Goal: Task Accomplishment & Management: Manage account settings

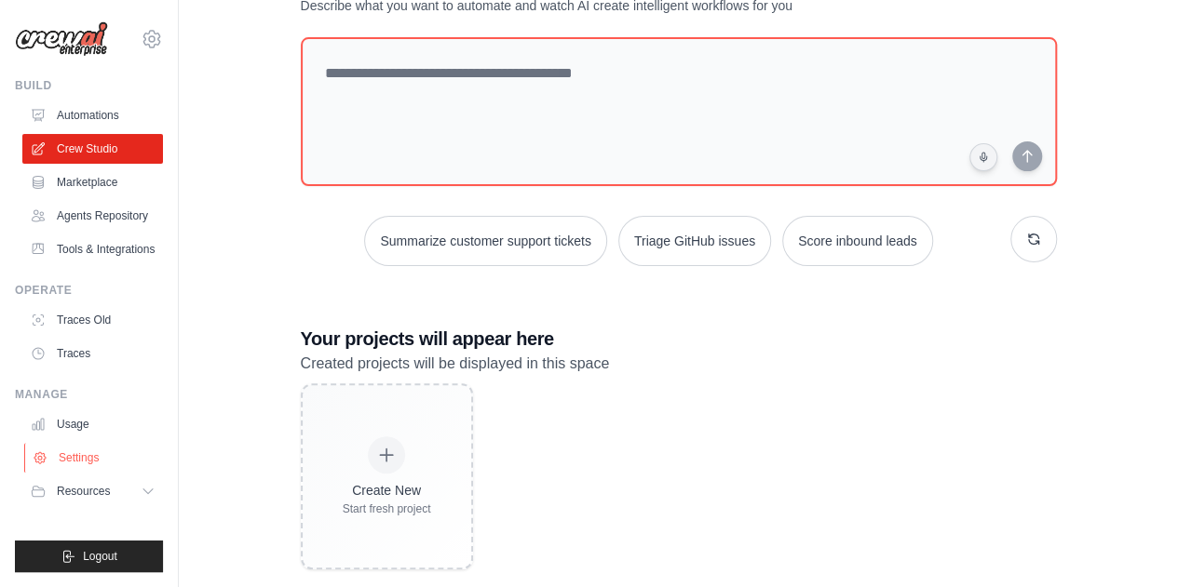
scroll to position [112, 0]
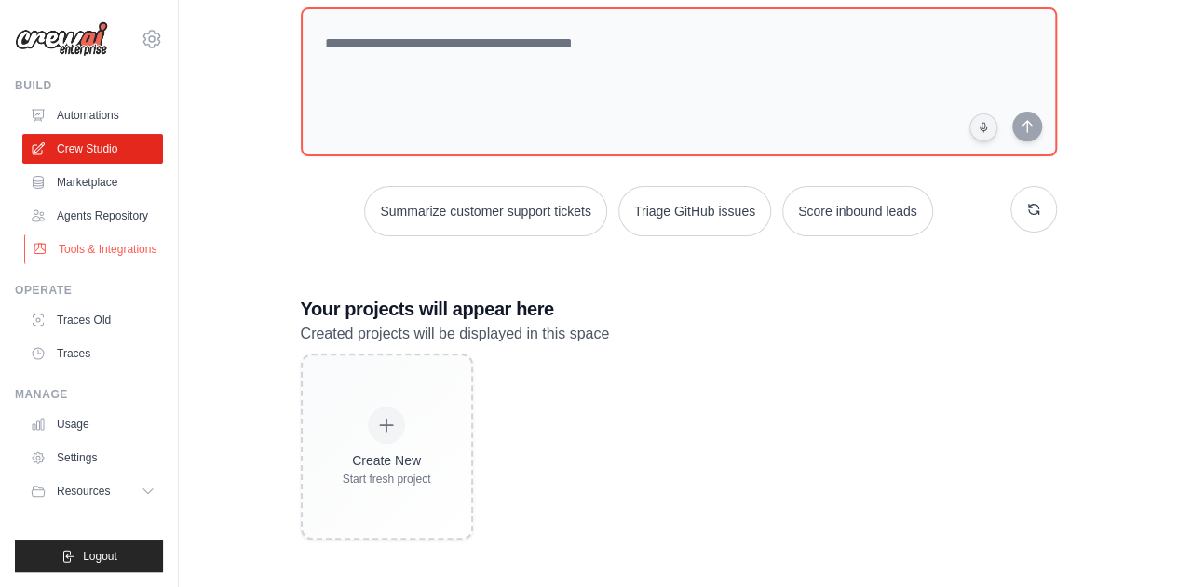
click at [122, 250] on link "Tools & Integrations" at bounding box center [94, 250] width 141 height 30
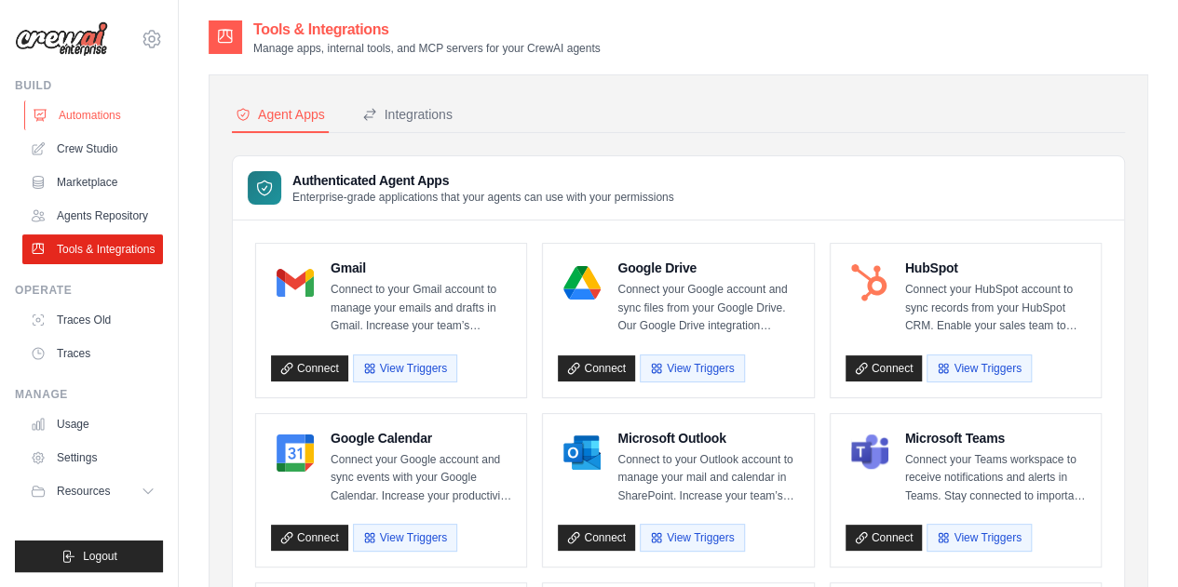
click at [77, 116] on link "Automations" at bounding box center [94, 116] width 141 height 30
click at [71, 145] on link "Crew Studio" at bounding box center [94, 149] width 141 height 30
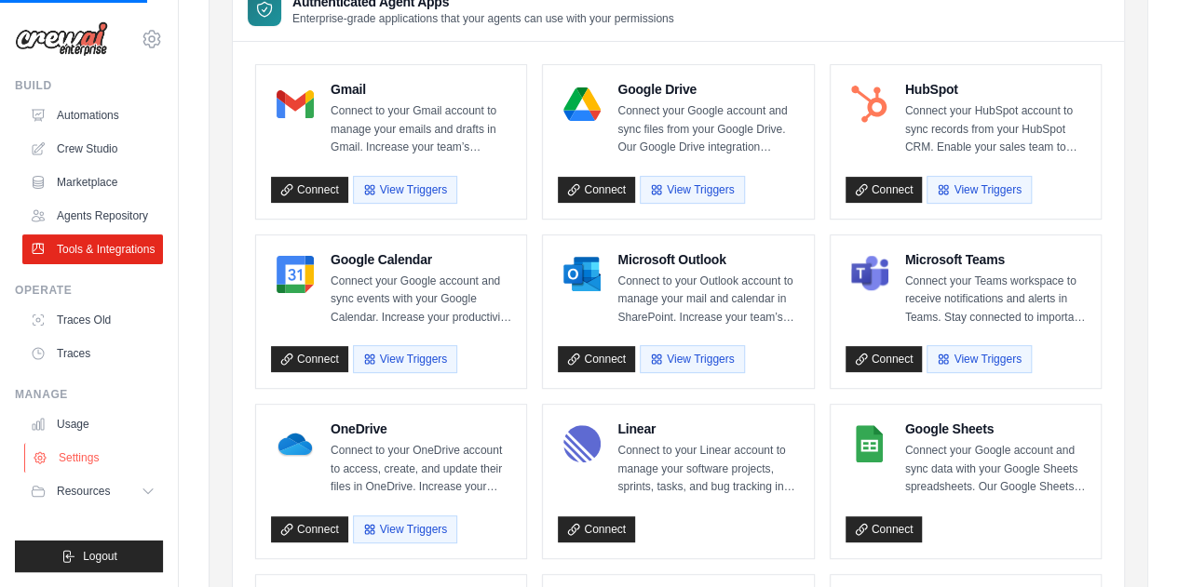
scroll to position [279, 0]
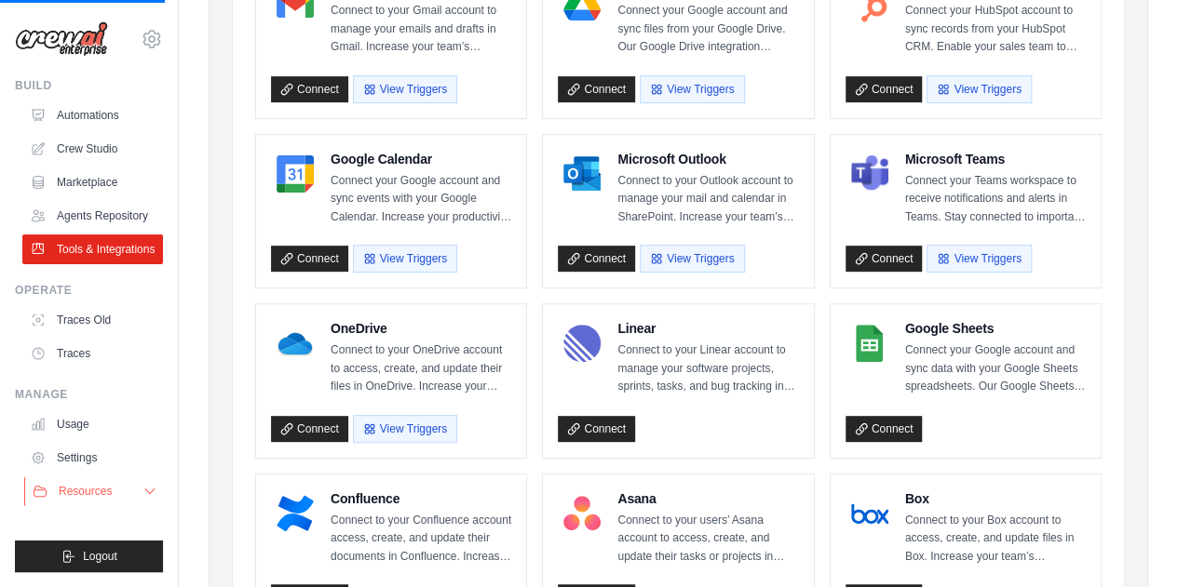
click at [145, 493] on icon at bounding box center [149, 491] width 15 height 15
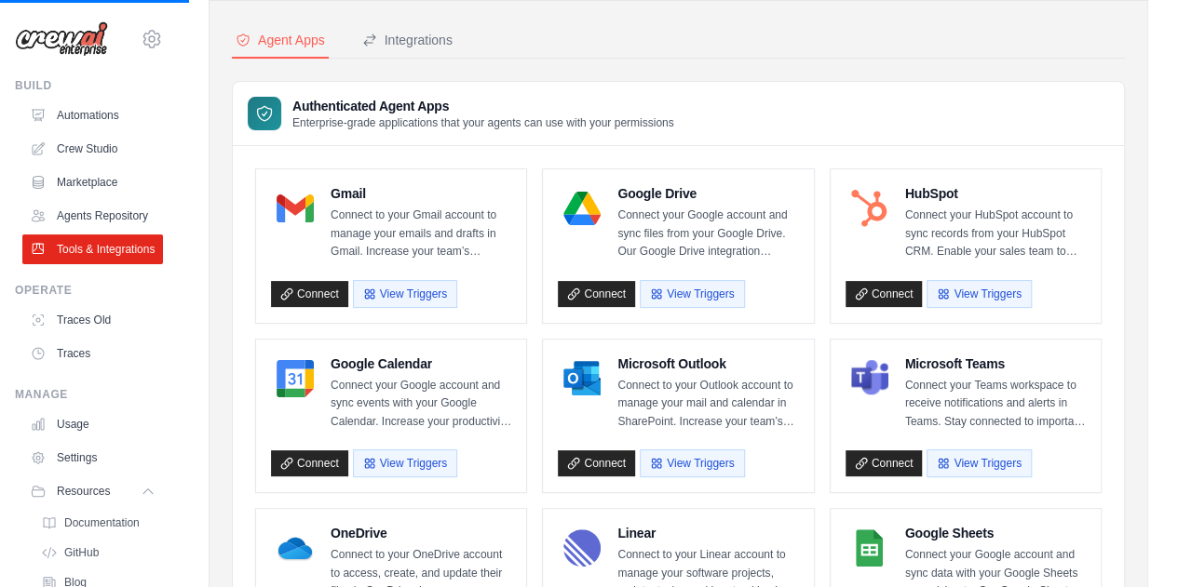
scroll to position [0, 0]
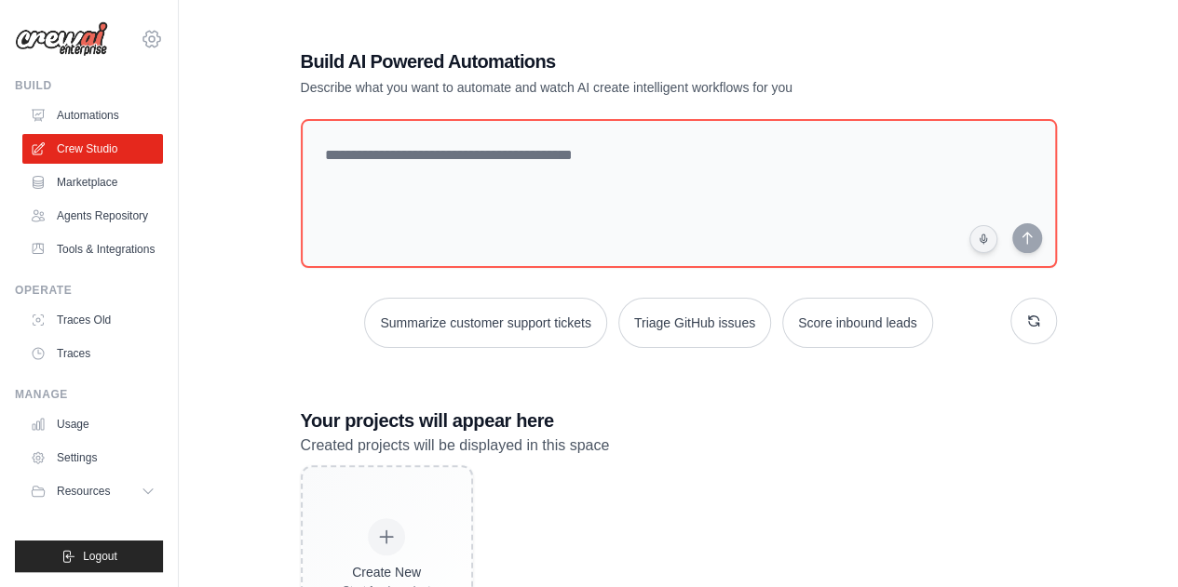
click at [150, 40] on icon at bounding box center [152, 39] width 22 height 22
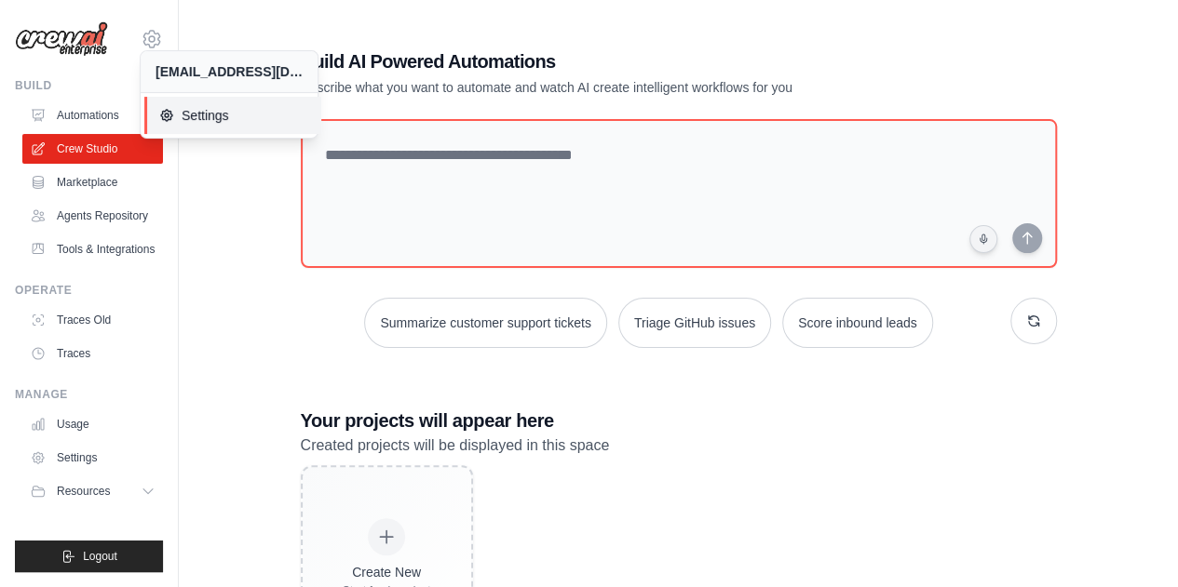
click at [195, 114] on span "Settings" at bounding box center [232, 115] width 147 height 19
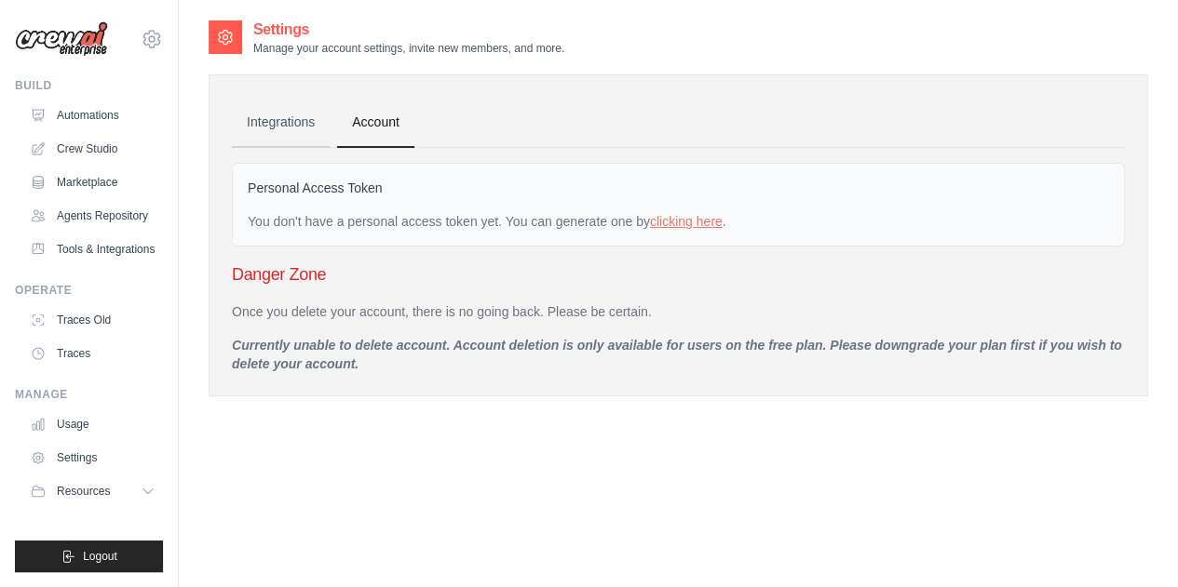
click at [275, 121] on link "Integrations" at bounding box center [281, 123] width 98 height 50
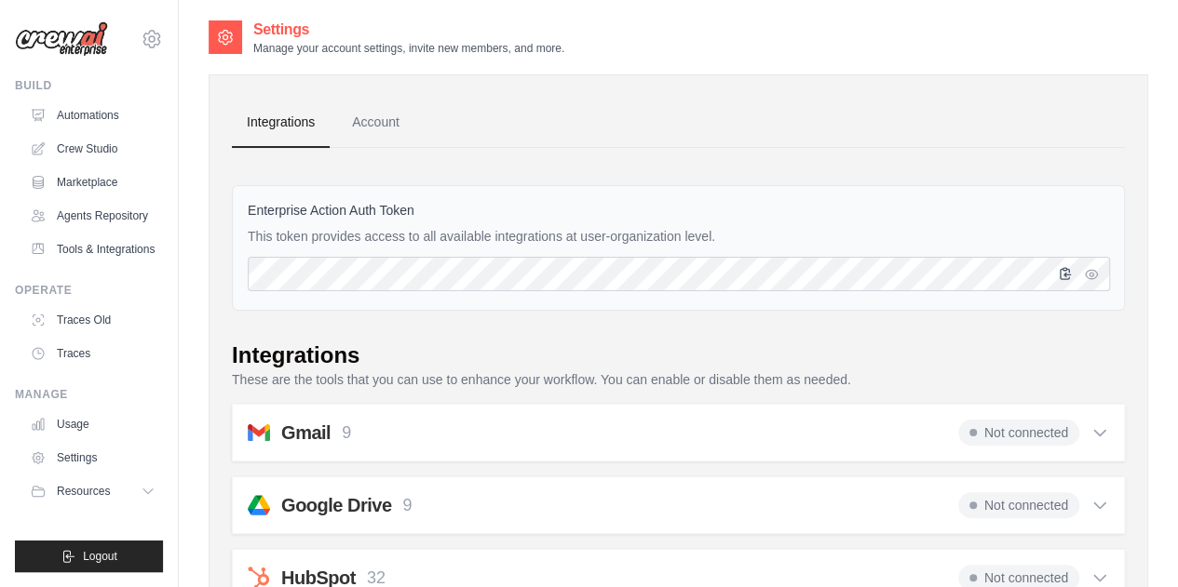
click at [1062, 271] on icon "button" at bounding box center [1064, 273] width 15 height 15
click at [84, 144] on link "Crew Studio" at bounding box center [94, 149] width 141 height 30
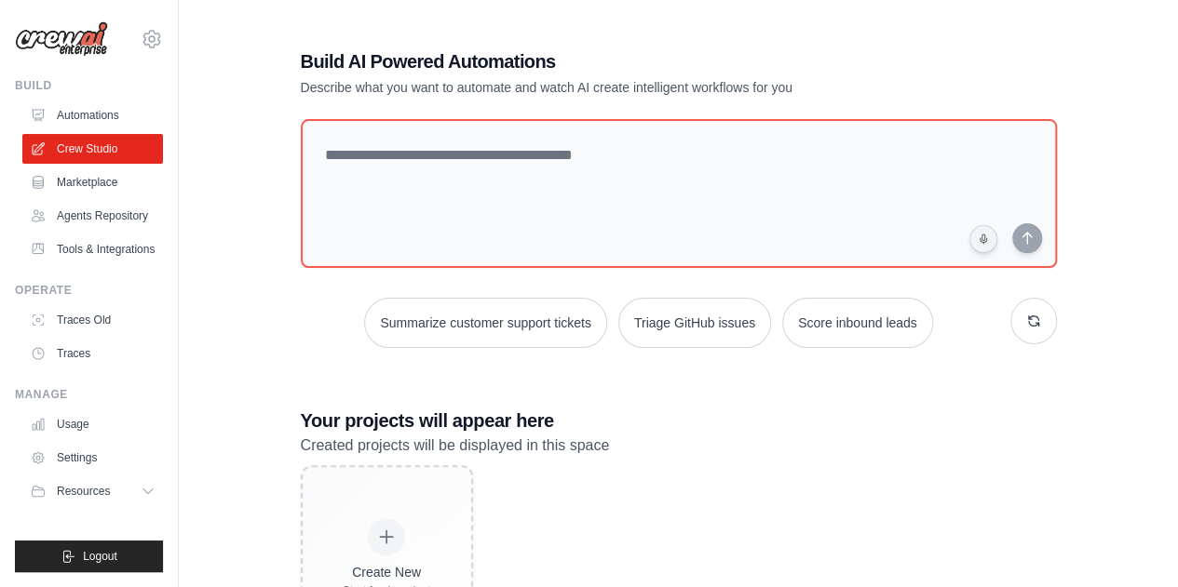
click at [73, 113] on link "Automations" at bounding box center [92, 116] width 141 height 30
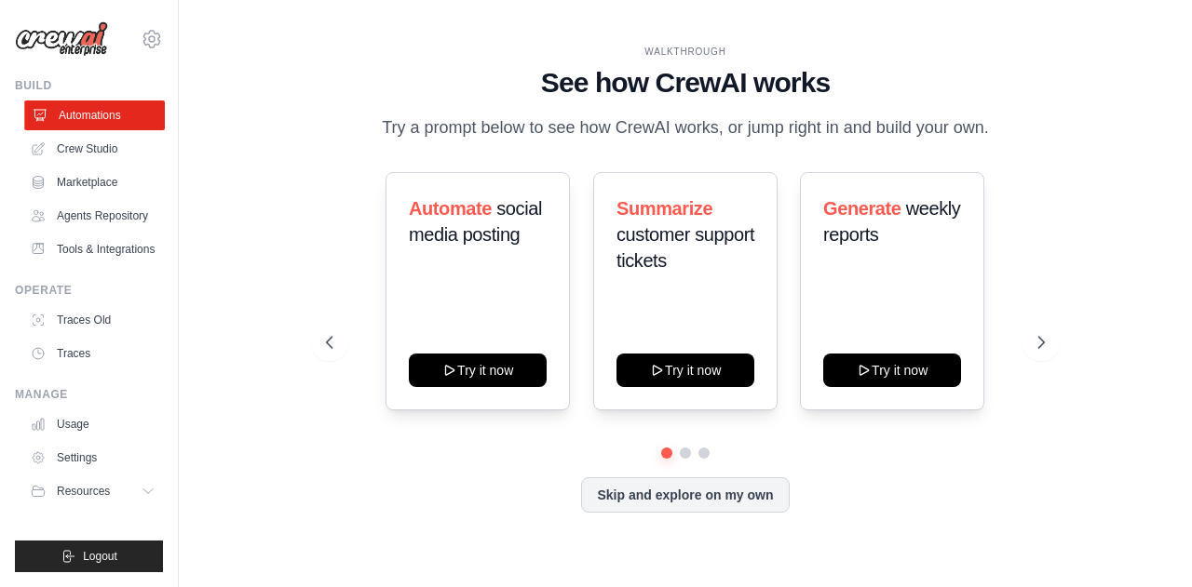
click at [71, 111] on link "Automations" at bounding box center [94, 116] width 141 height 30
click at [80, 152] on link "Crew Studio" at bounding box center [94, 149] width 141 height 30
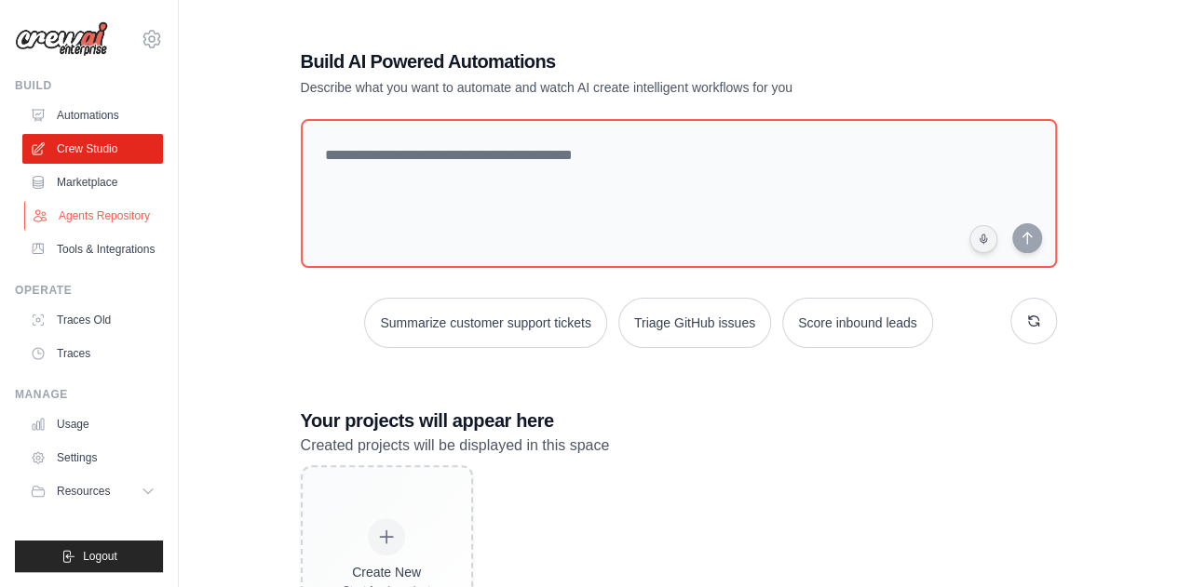
click at [128, 211] on link "Agents Repository" at bounding box center [94, 216] width 141 height 30
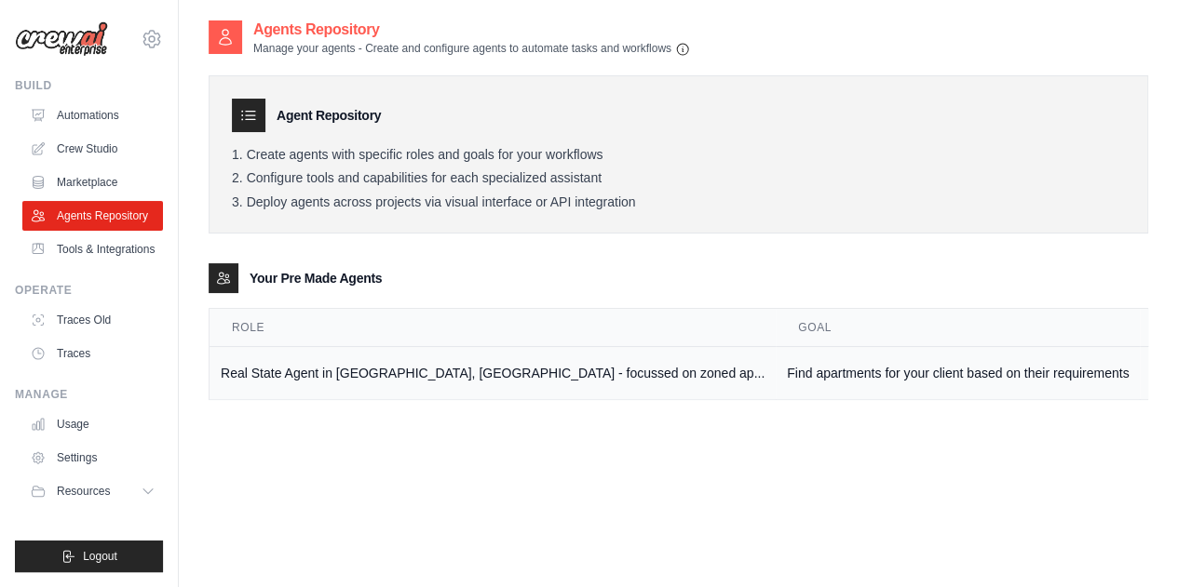
scroll to position [37, 0]
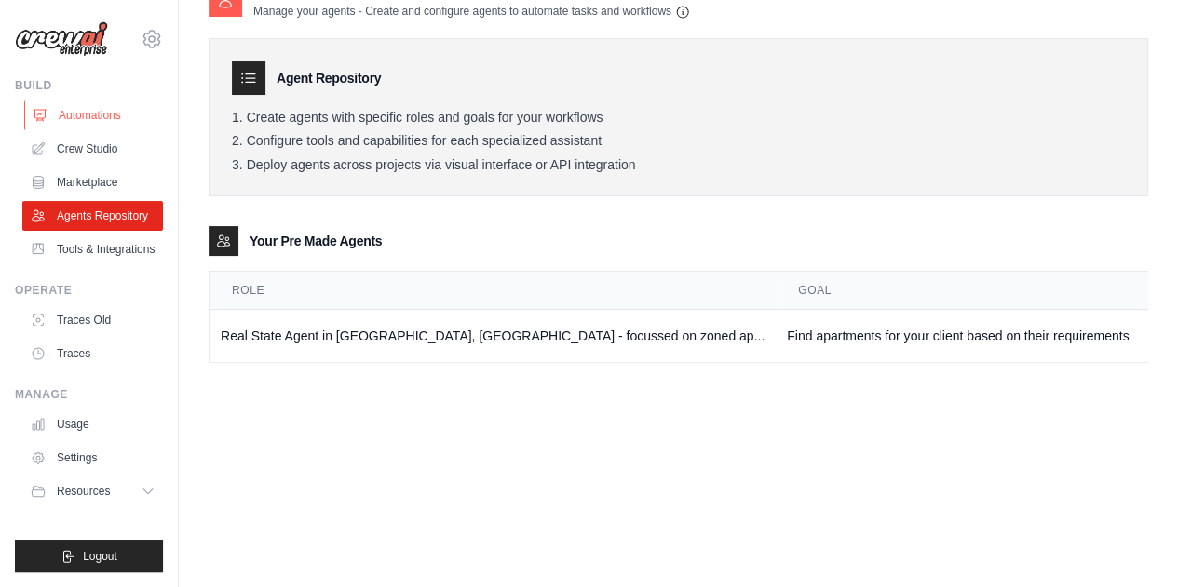
click at [76, 118] on link "Automations" at bounding box center [94, 116] width 141 height 30
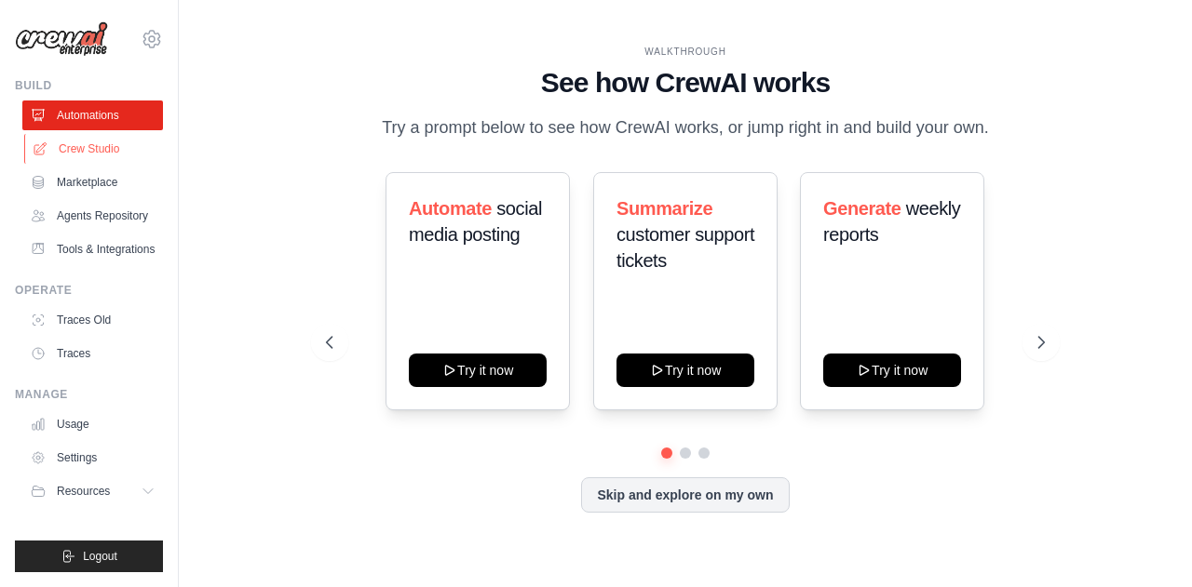
drag, startPoint x: 102, startPoint y: 142, endPoint x: 101, endPoint y: 152, distance: 9.5
click at [102, 142] on link "Crew Studio" at bounding box center [94, 149] width 141 height 30
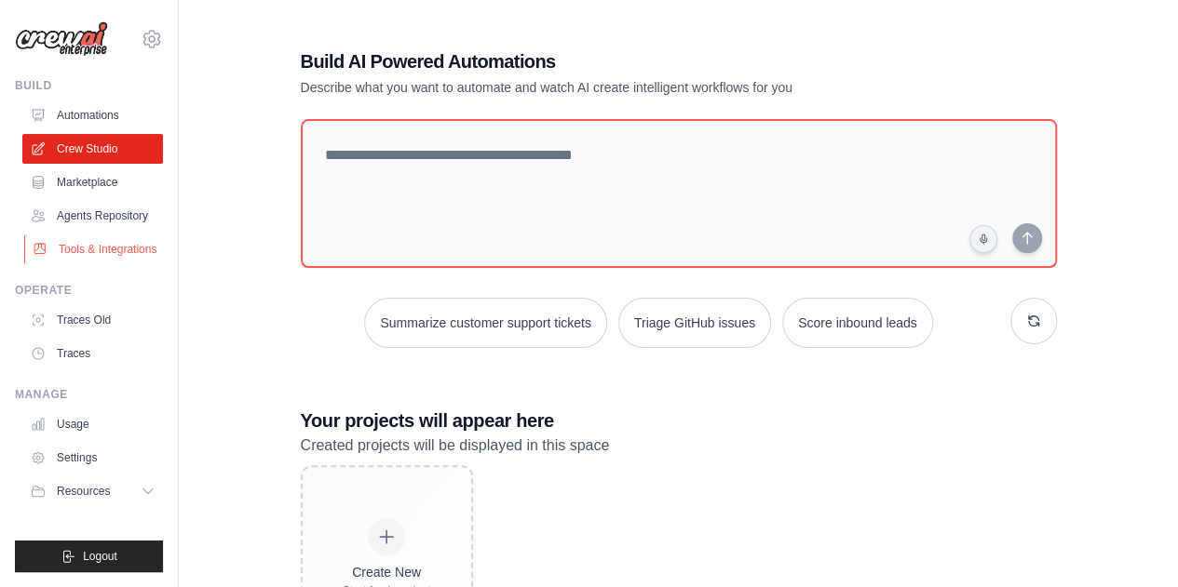
click at [114, 252] on link "Tools & Integrations" at bounding box center [94, 250] width 141 height 30
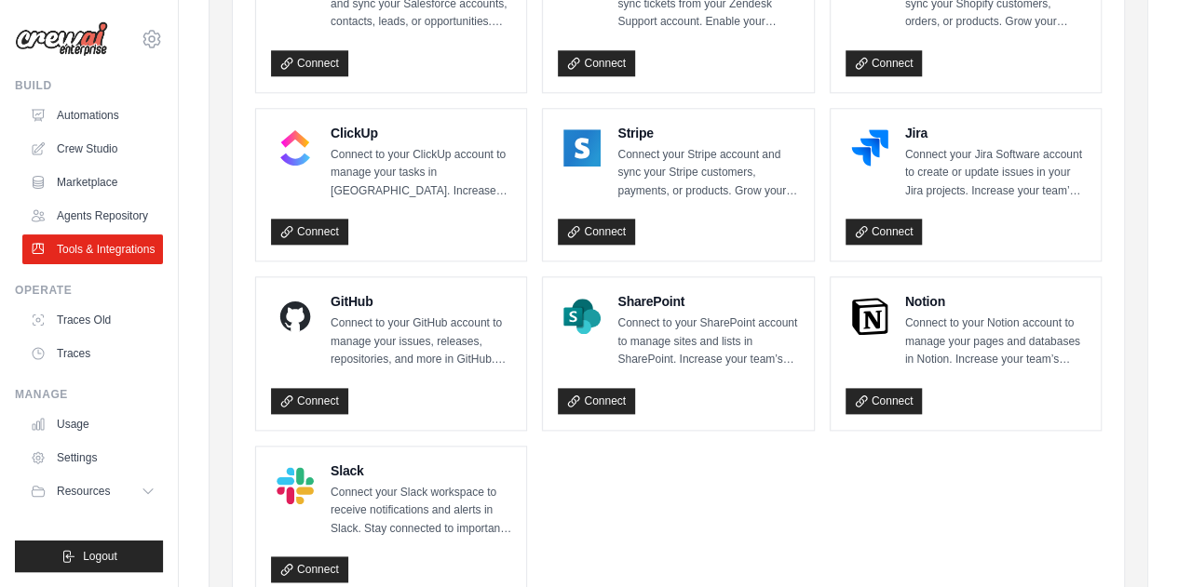
scroll to position [801, 0]
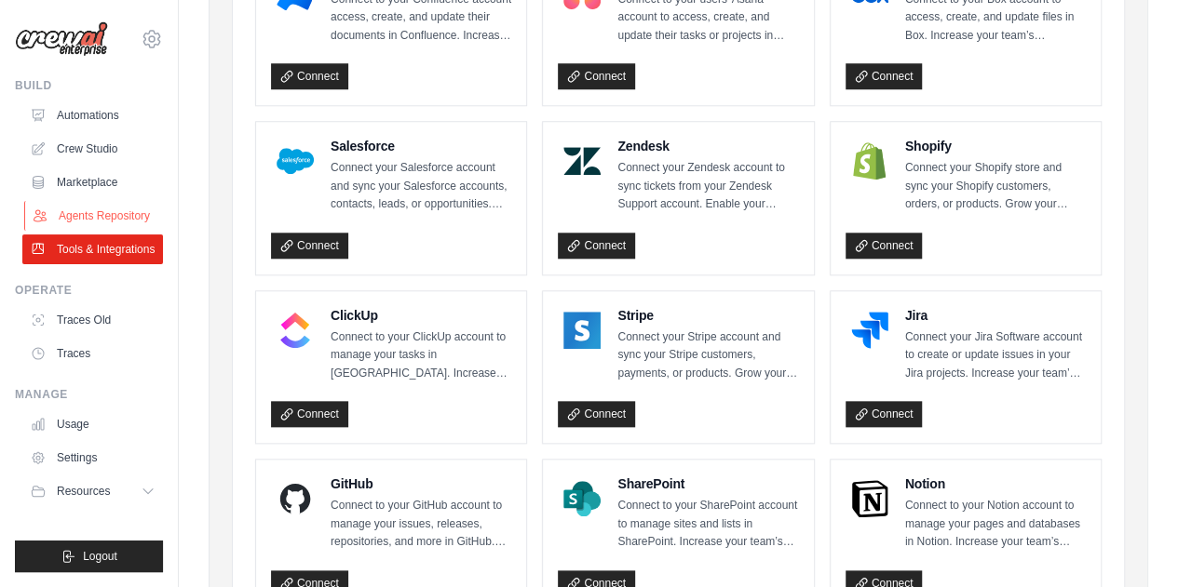
click at [93, 218] on link "Agents Repository" at bounding box center [94, 216] width 141 height 30
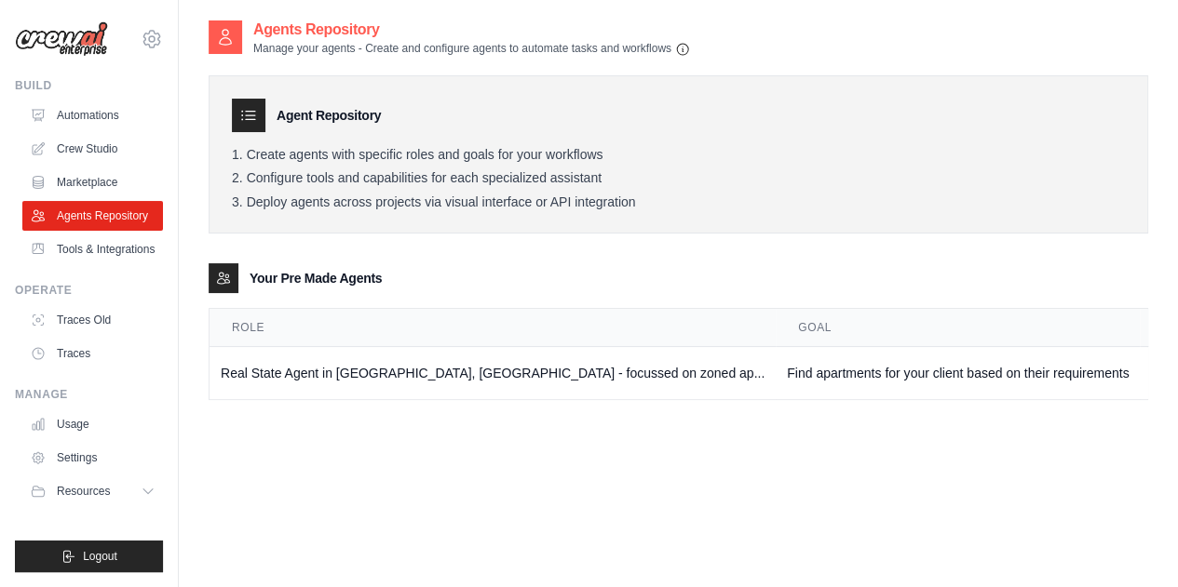
click at [64, 34] on img at bounding box center [61, 38] width 93 height 35
click at [82, 114] on link "Automations" at bounding box center [94, 116] width 141 height 30
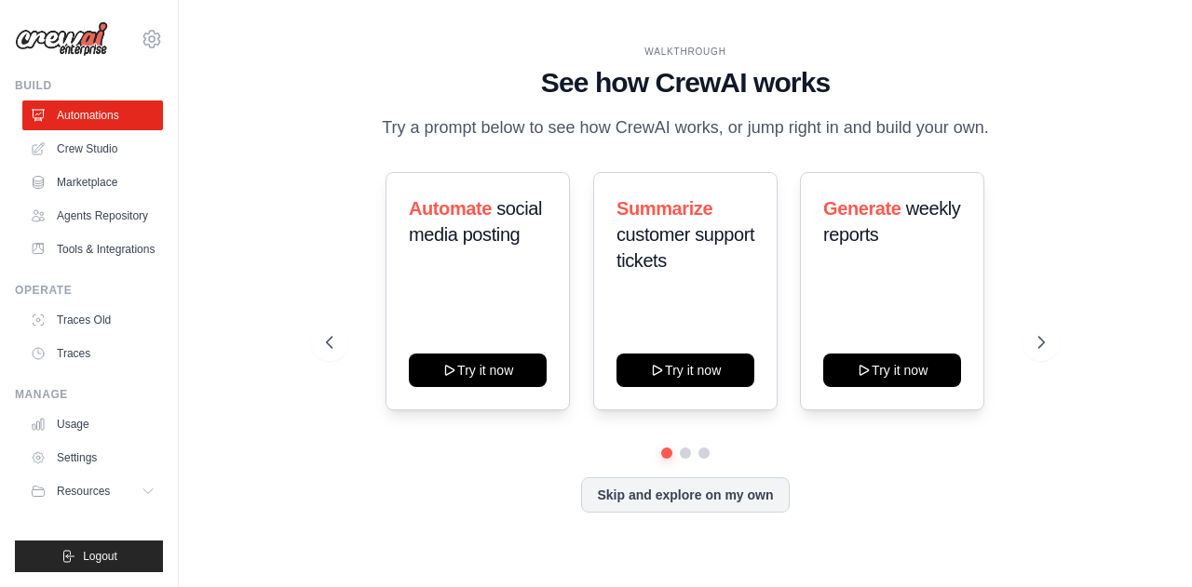
click at [91, 146] on link "Crew Studio" at bounding box center [92, 149] width 141 height 30
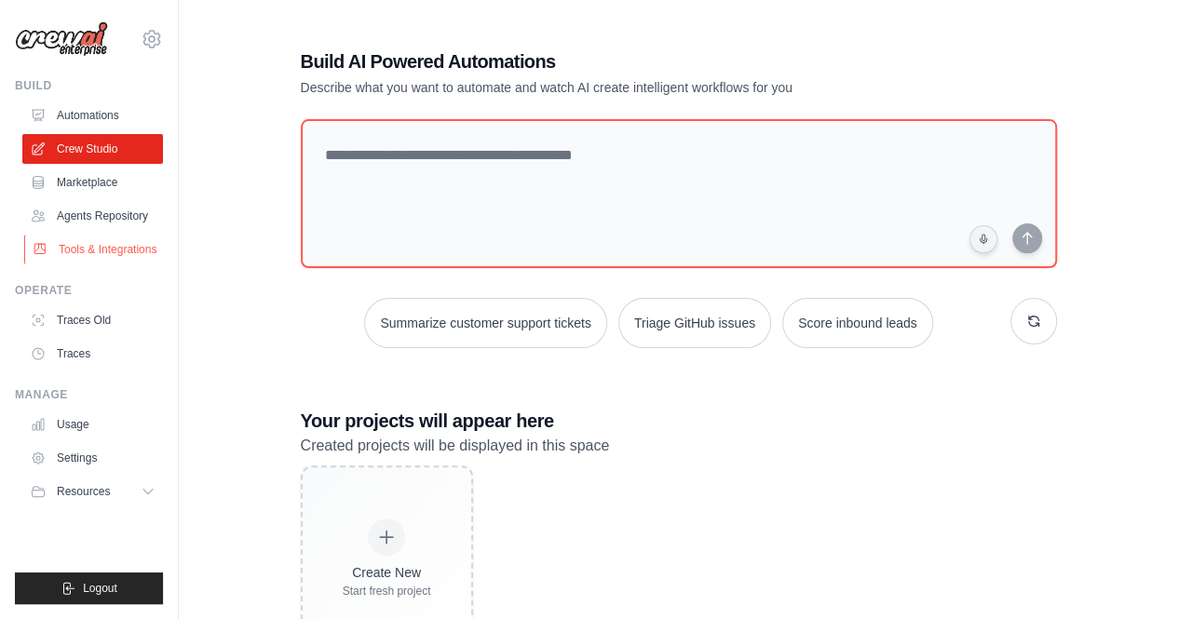
click at [94, 252] on link "Tools & Integrations" at bounding box center [94, 250] width 141 height 30
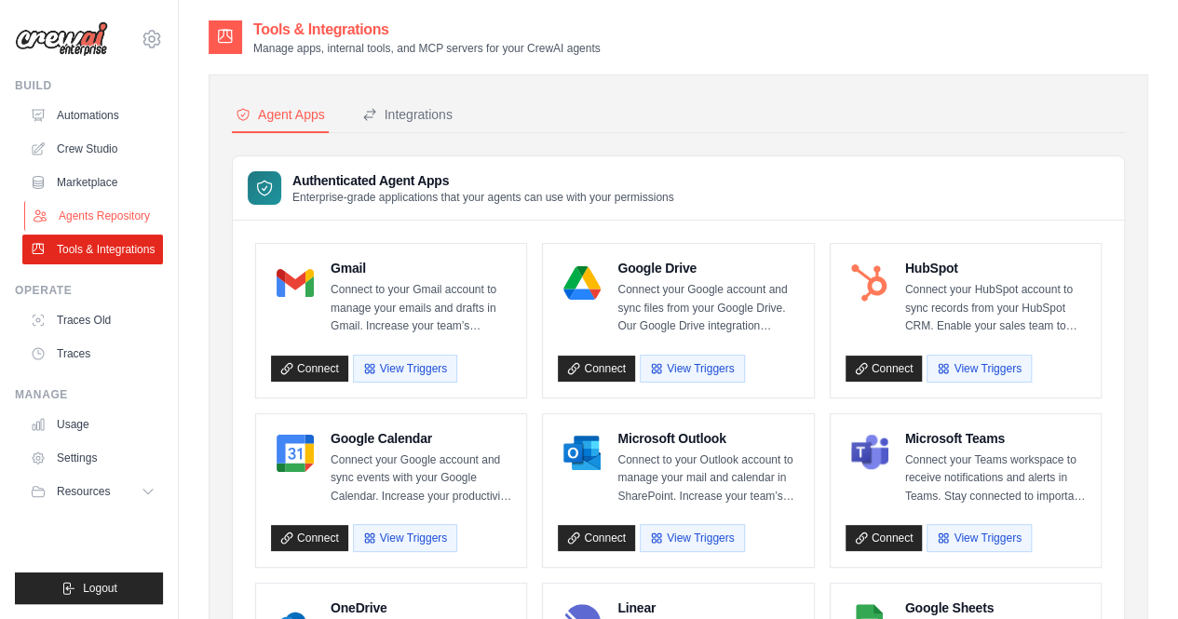
click at [79, 216] on link "Agents Repository" at bounding box center [94, 216] width 141 height 30
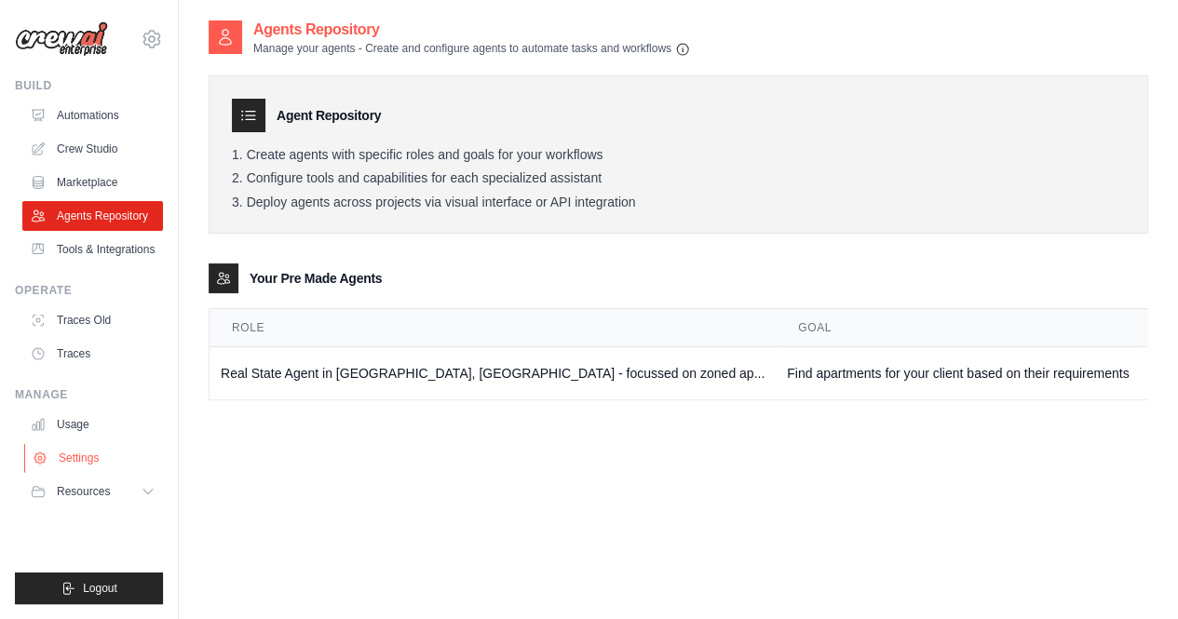
click at [83, 459] on link "Settings" at bounding box center [94, 458] width 141 height 30
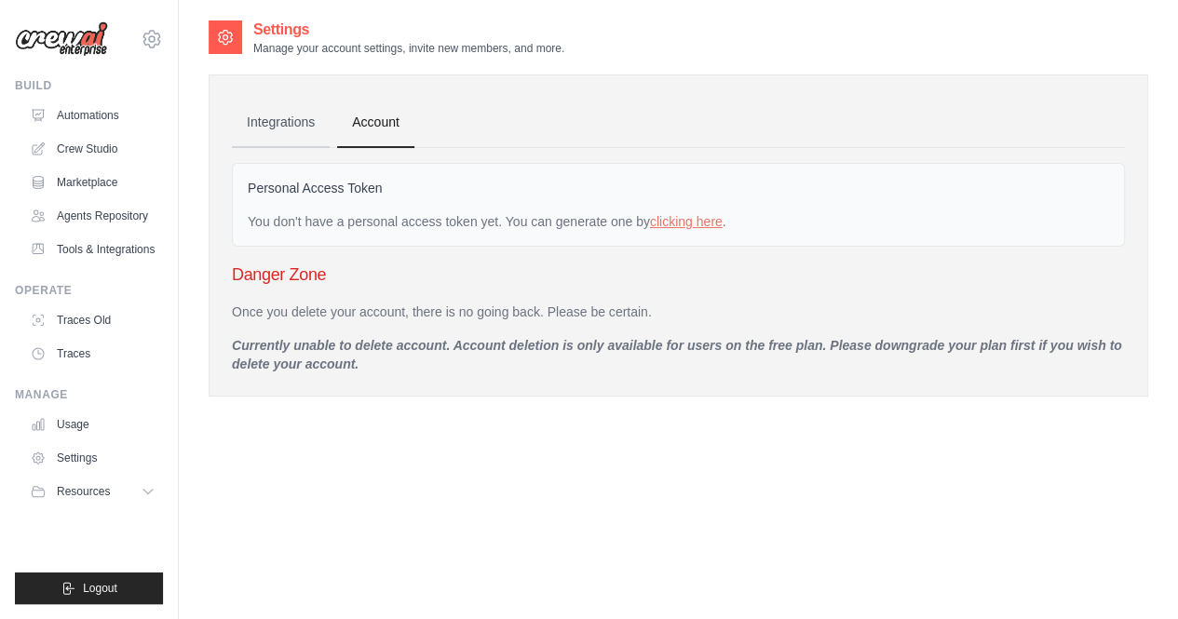
click at [274, 123] on link "Integrations" at bounding box center [281, 123] width 98 height 50
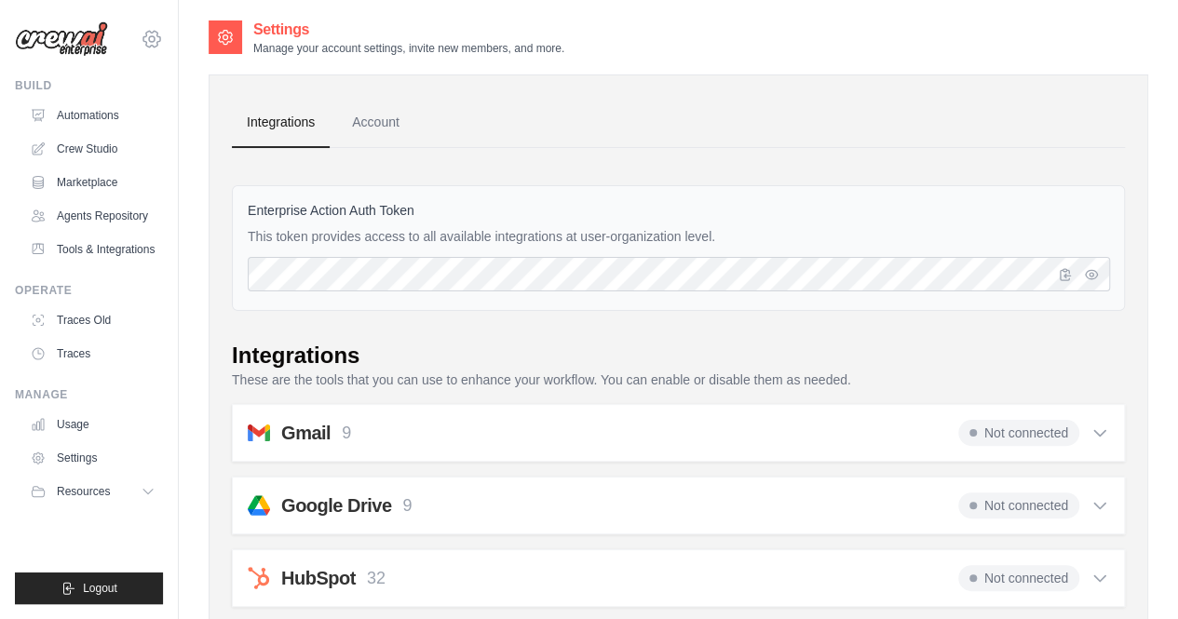
click at [151, 36] on icon at bounding box center [152, 39] width 6 height 6
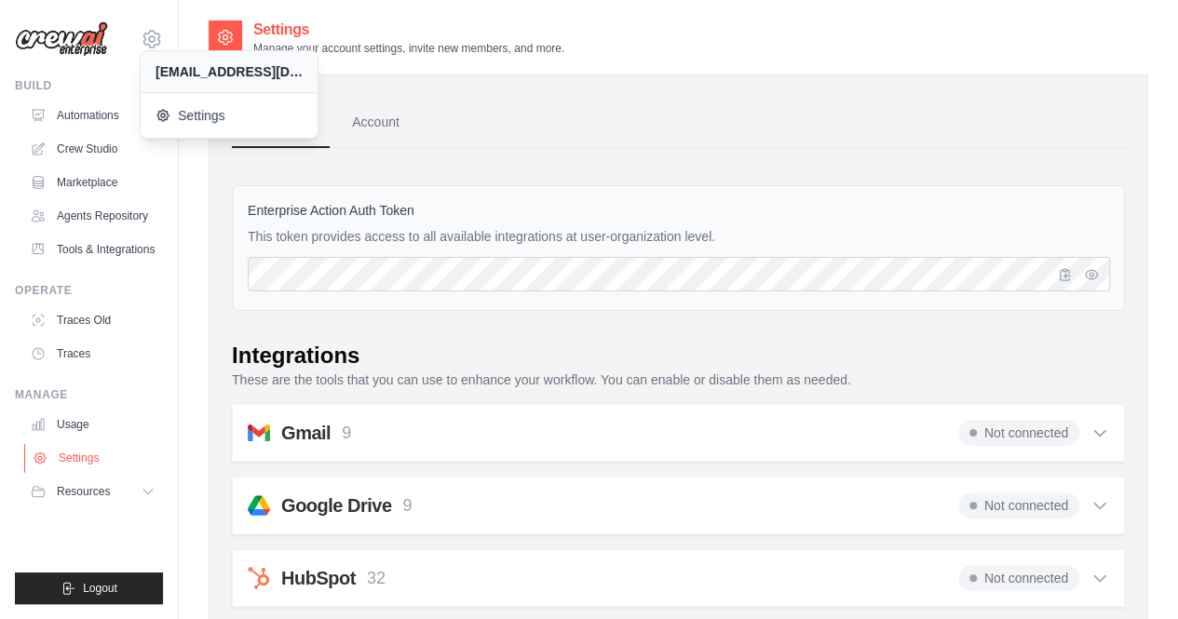
click at [82, 461] on link "Settings" at bounding box center [94, 458] width 141 height 30
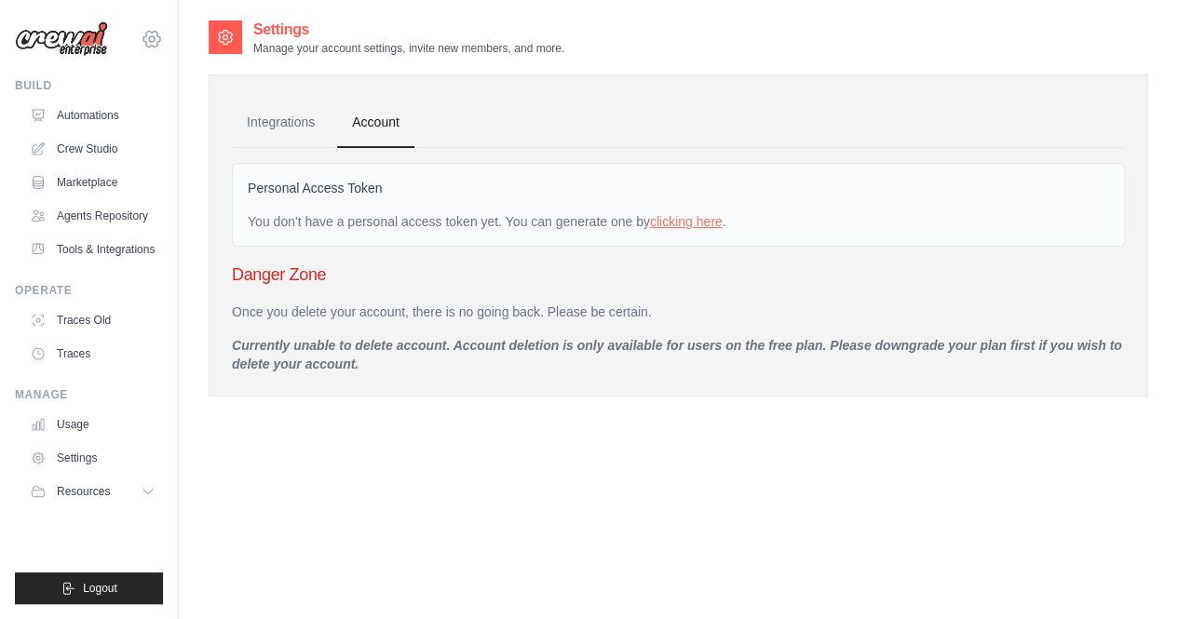
click at [149, 40] on icon at bounding box center [152, 39] width 6 height 6
click at [177, 75] on div "[EMAIL_ADDRESS][DOMAIN_NAME]" at bounding box center [228, 71] width 147 height 19
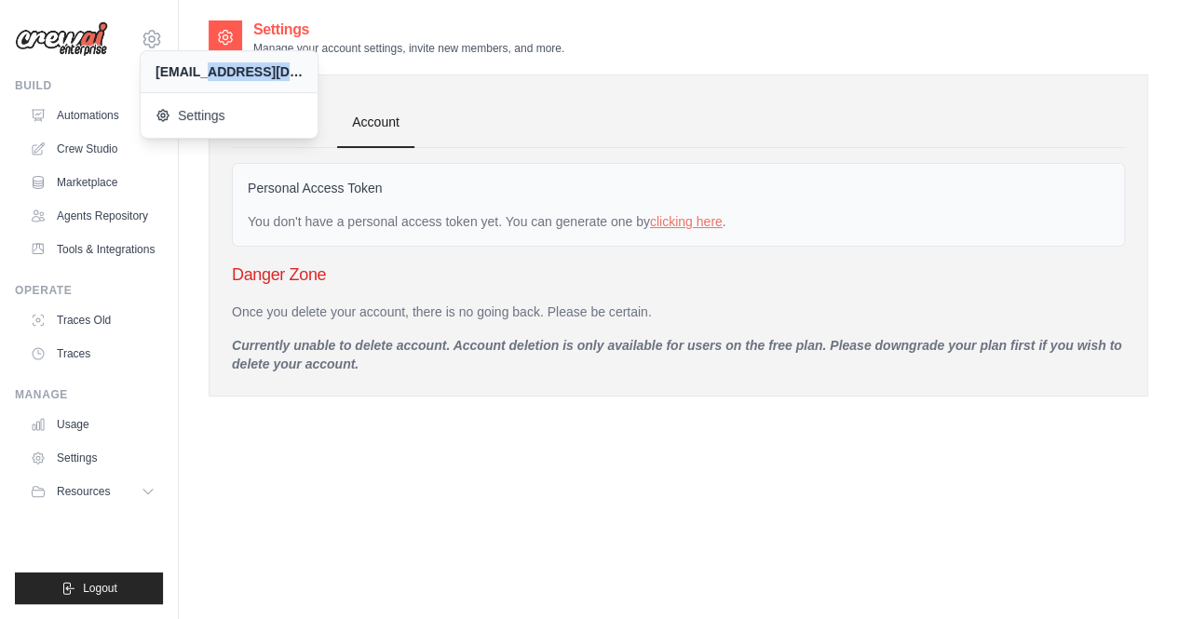
drag, startPoint x: 204, startPoint y: 68, endPoint x: 316, endPoint y: 67, distance: 111.7
click at [316, 67] on div "[EMAIL_ADDRESS][DOMAIN_NAME]" at bounding box center [229, 71] width 177 height 41
click at [83, 455] on link "Settings" at bounding box center [94, 458] width 141 height 30
click at [285, 120] on link "Integrations" at bounding box center [281, 123] width 98 height 50
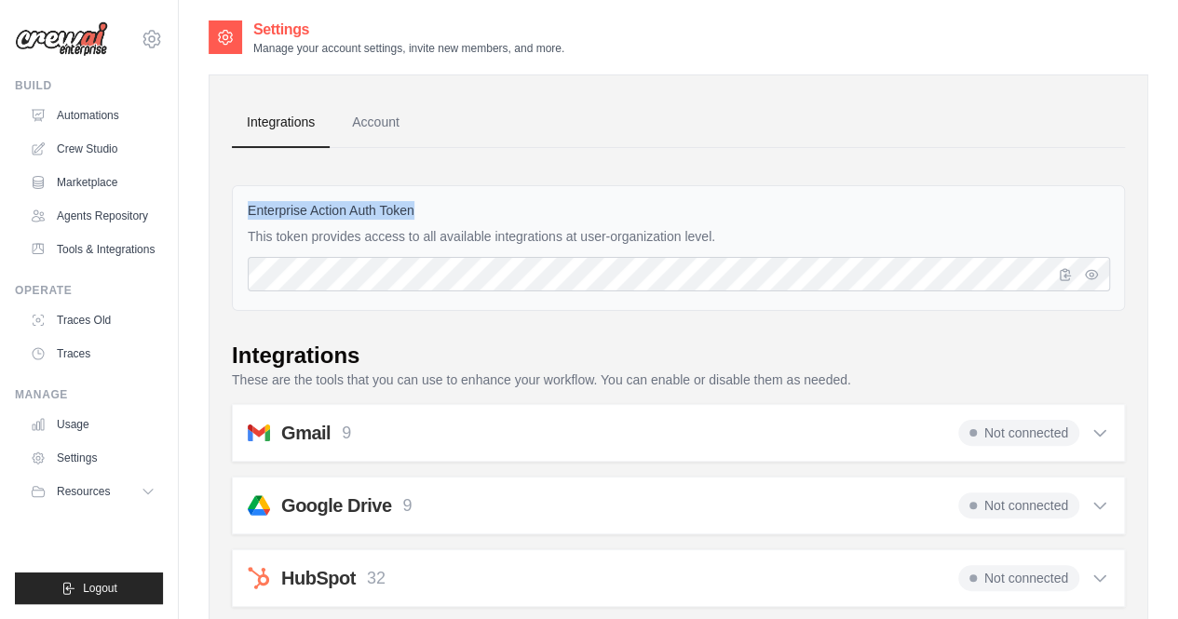
drag, startPoint x: 244, startPoint y: 210, endPoint x: 422, endPoint y: 213, distance: 177.8
click at [422, 213] on div "Enterprise Action Auth Token This token provides access to all available integr…" at bounding box center [678, 248] width 893 height 126
drag, startPoint x: 253, startPoint y: 232, endPoint x: 743, endPoint y: 228, distance: 489.7
click at [743, 228] on div "Enterprise Action Auth Token This token provides access to all available integr…" at bounding box center [678, 248] width 893 height 126
click at [1060, 276] on icon "button" at bounding box center [1064, 273] width 15 height 15
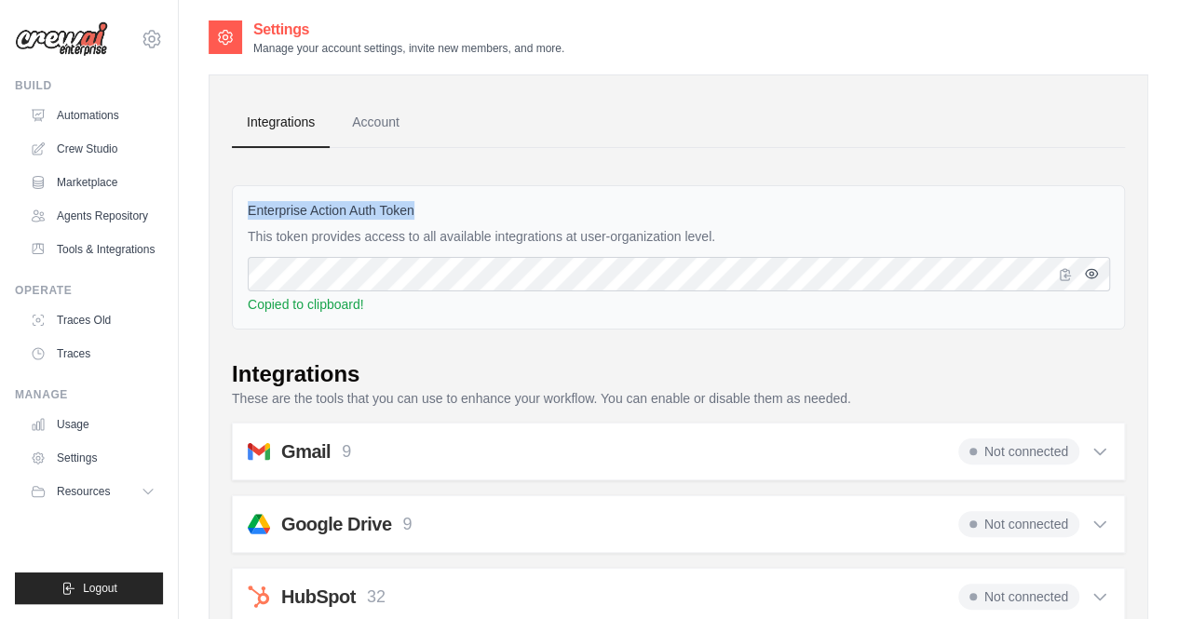
click at [1087, 274] on icon "button" at bounding box center [1091, 273] width 15 height 15
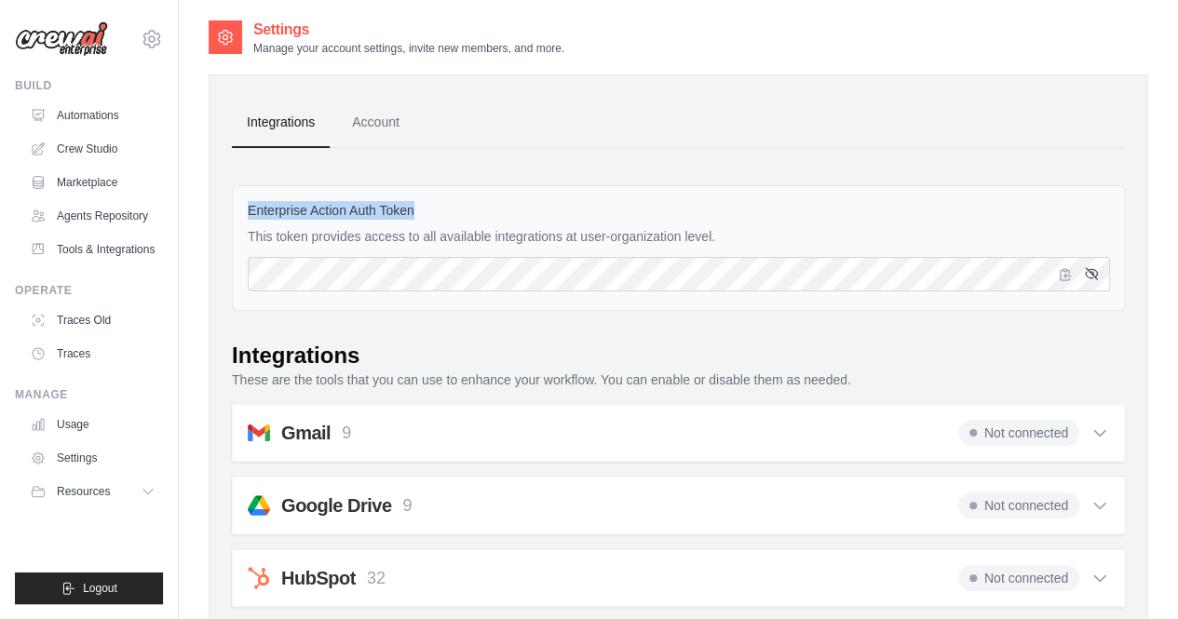
click at [1085, 273] on icon "button" at bounding box center [1091, 273] width 15 height 15
